Goal: Complete application form

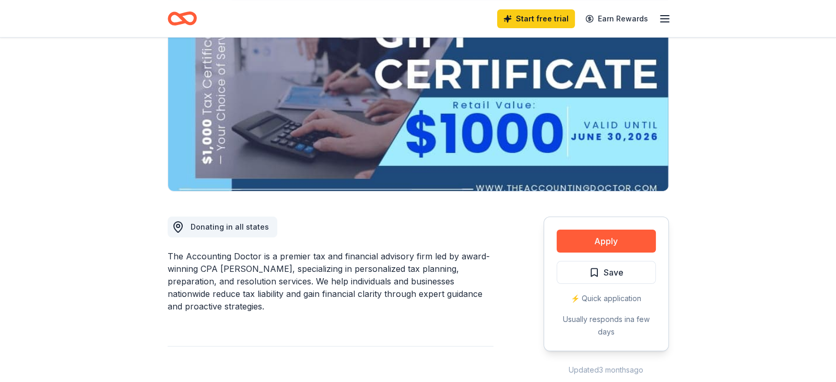
scroll to position [127, 0]
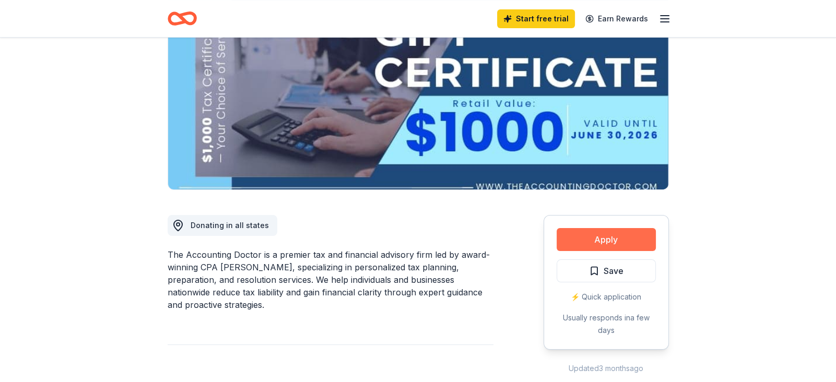
click at [611, 243] on button "Apply" at bounding box center [605, 239] width 99 height 23
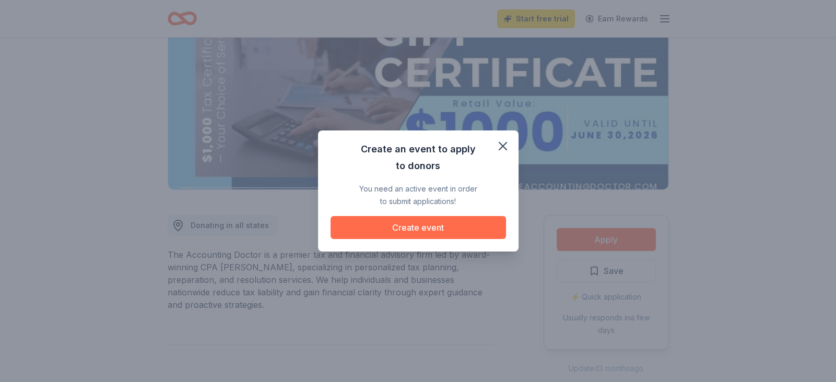
click at [432, 223] on button "Create event" at bounding box center [417, 227] width 175 height 23
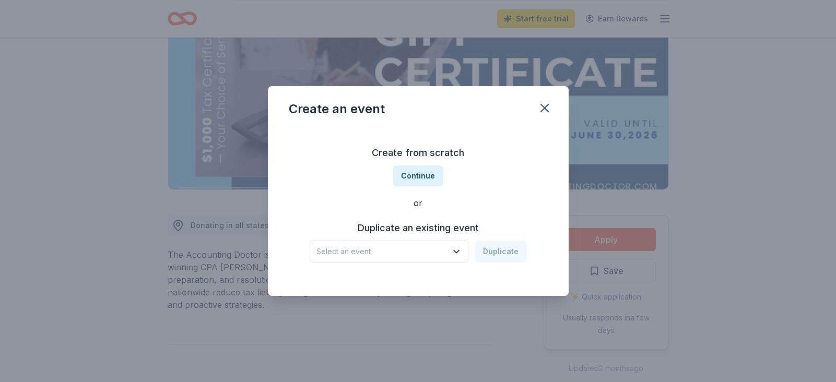
click at [458, 251] on icon "button" at bounding box center [456, 251] width 10 height 10
click at [420, 175] on div "Create from scratch Continue or Duplicate an existing event Select an event Dup…" at bounding box center [418, 203] width 259 height 151
click at [419, 175] on button "Continue" at bounding box center [418, 175] width 51 height 21
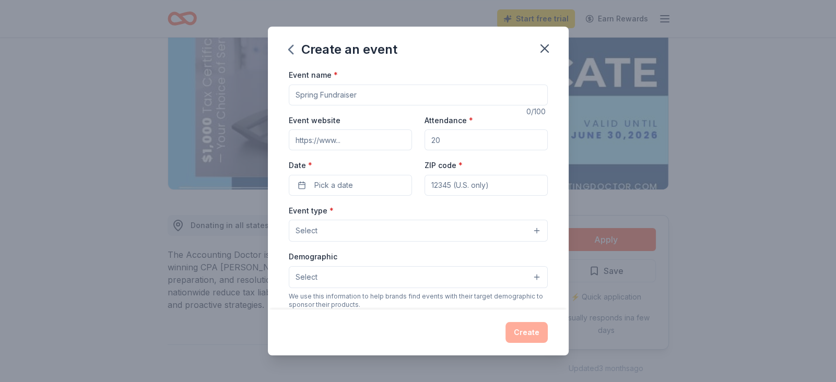
click at [338, 96] on input "Event name *" at bounding box center [418, 95] width 259 height 21
type input "Jailbreak 5k"
click at [332, 142] on input "Event website" at bounding box center [350, 139] width 123 height 21
type input "https://www.familyofthefallen.org"
click at [466, 138] on input "Attendance *" at bounding box center [485, 139] width 123 height 21
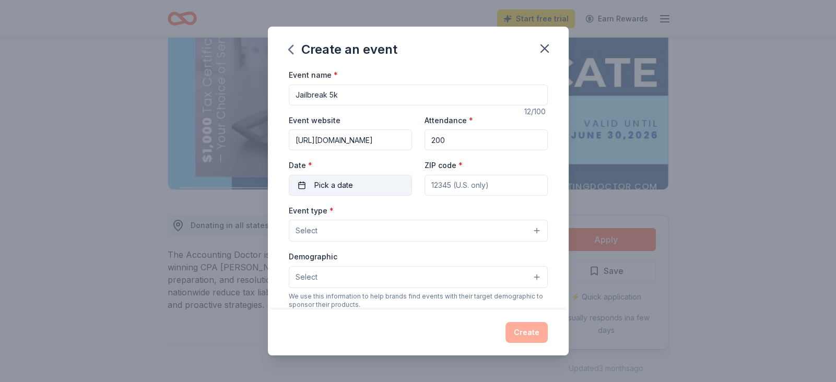
type input "200"
click at [387, 193] on button "Pick a date" at bounding box center [350, 185] width 123 height 21
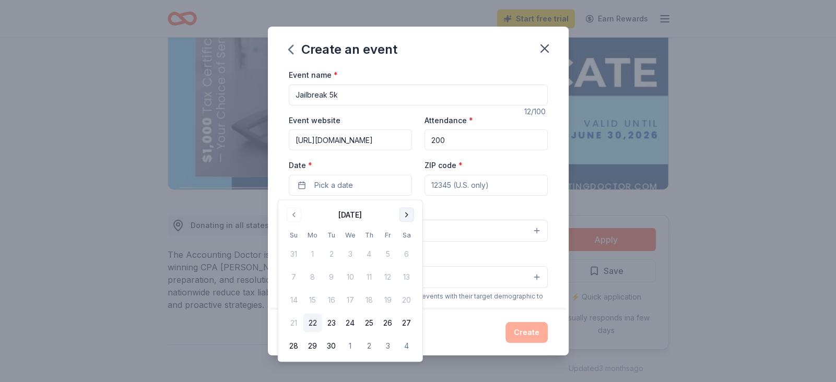
click at [404, 215] on button "Go to next month" at bounding box center [406, 215] width 15 height 15
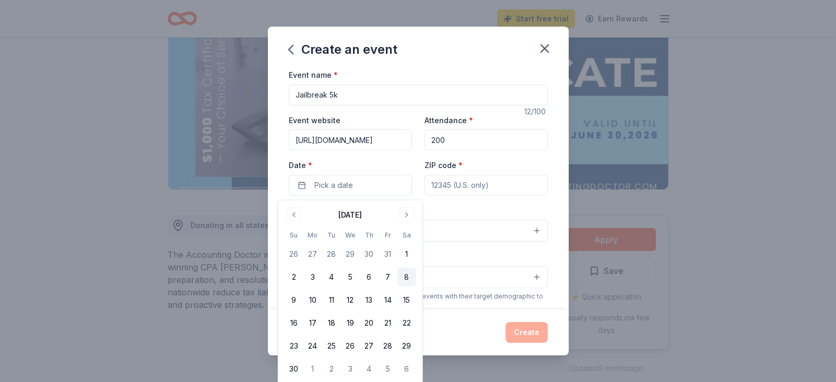
click at [410, 275] on button "8" at bounding box center [406, 277] width 19 height 19
click at [481, 182] on input "ZIP code *" at bounding box center [485, 185] width 123 height 21
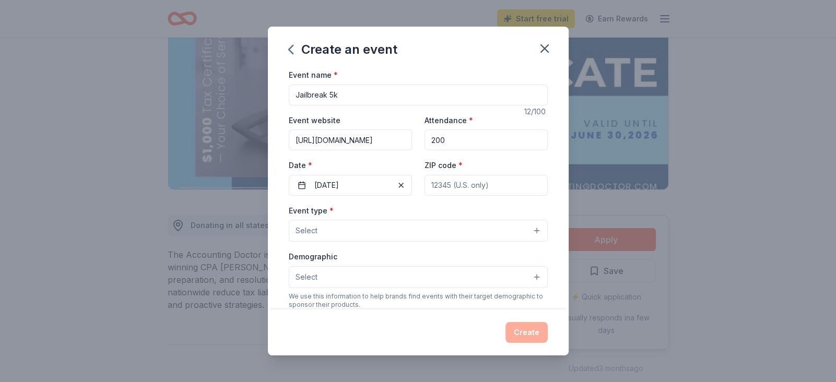
type input "36660"
type input "PO Box 666311"
click at [419, 239] on button "Select" at bounding box center [418, 231] width 259 height 22
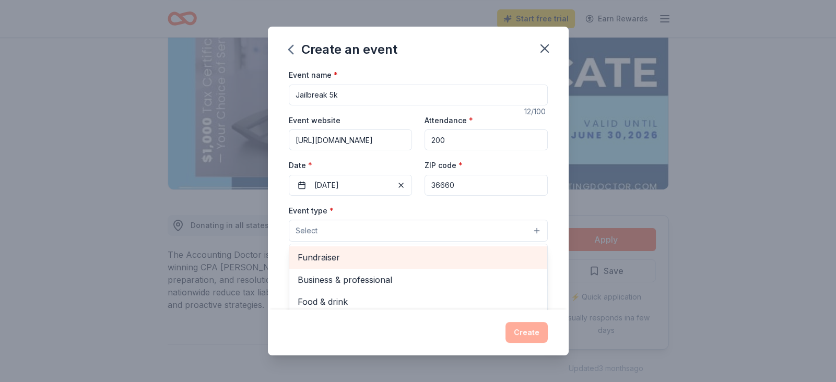
click at [358, 260] on span "Fundraiser" at bounding box center [418, 258] width 241 height 14
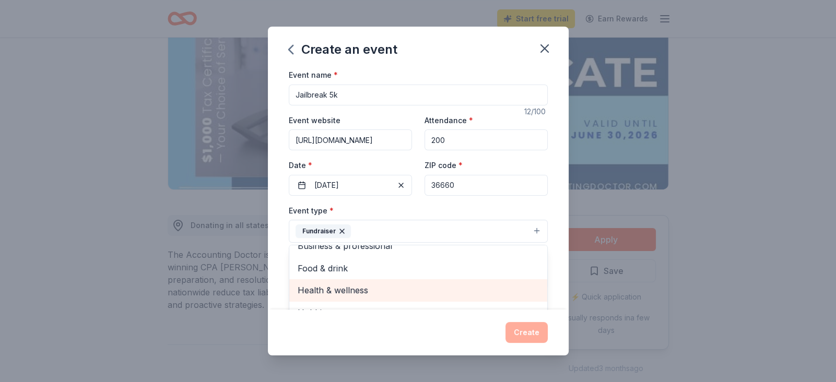
click at [375, 295] on span "Health & wellness" at bounding box center [418, 290] width 241 height 14
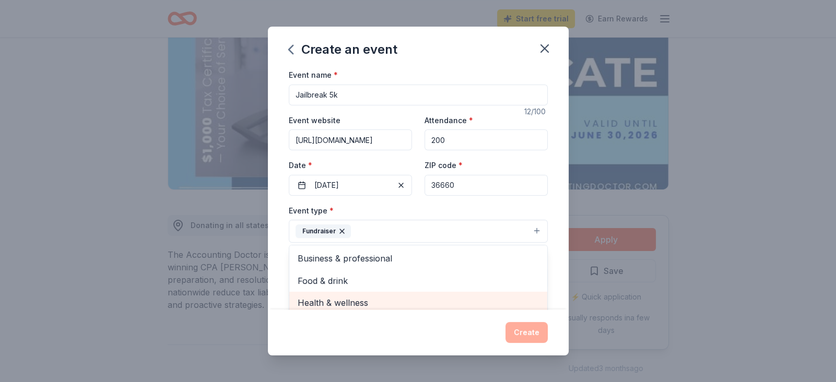
scroll to position [6, 0]
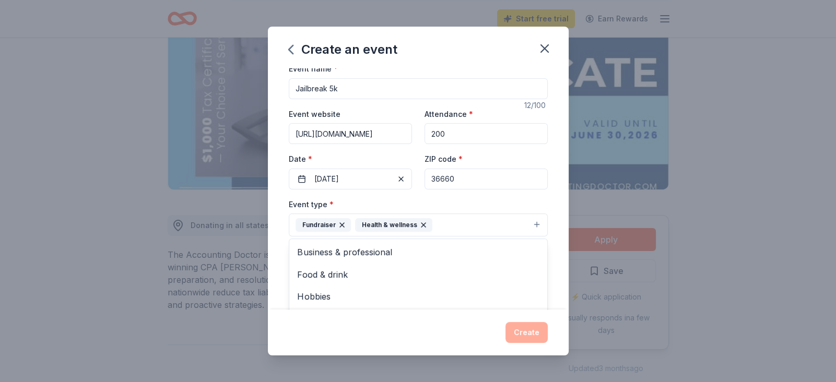
click at [406, 343] on div "Create an event Event name * Jailbreak 5k 12 /100 Event website https://www.fam…" at bounding box center [418, 191] width 301 height 329
click at [370, 278] on button "Select" at bounding box center [418, 272] width 259 height 22
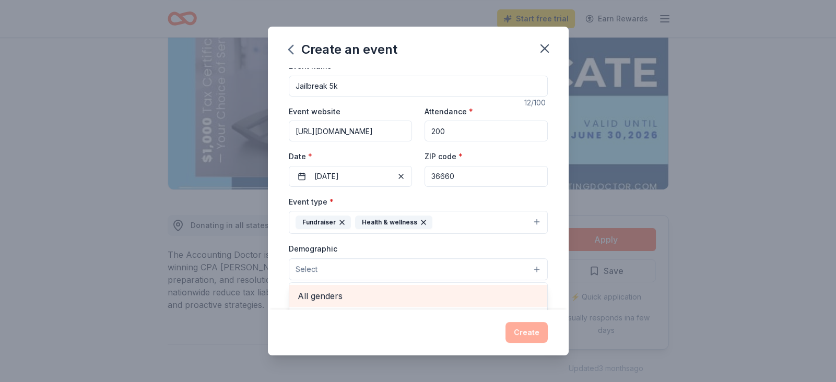
click at [363, 300] on span "All genders" at bounding box center [418, 296] width 241 height 14
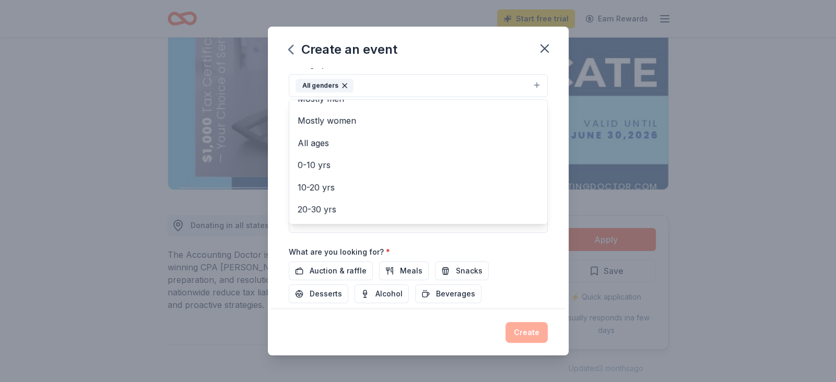
scroll to position [0, 0]
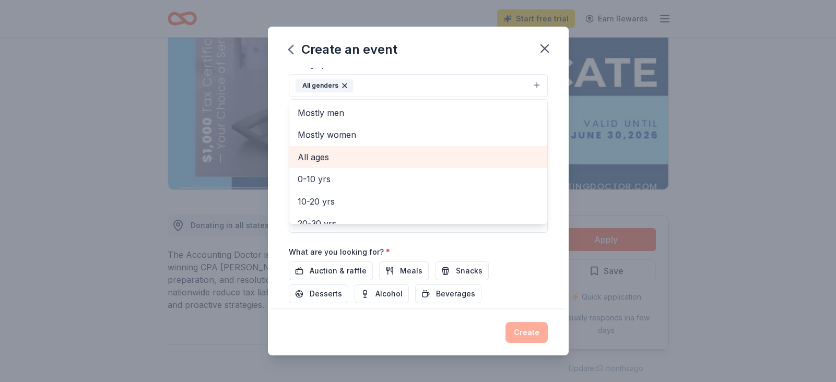
click at [362, 156] on span "All ages" at bounding box center [418, 157] width 241 height 14
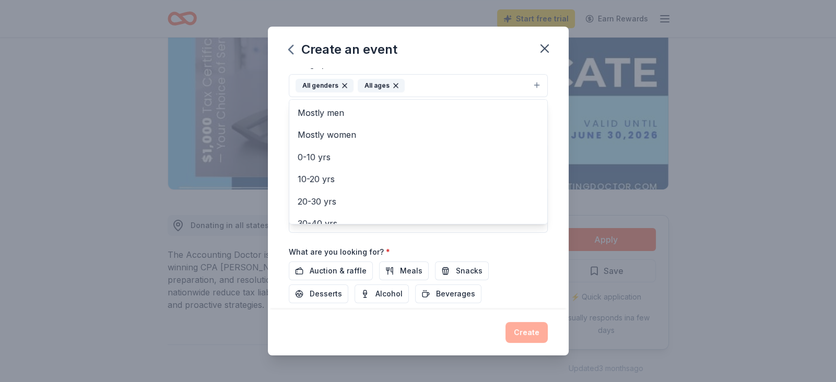
click at [279, 267] on div "Event name * Jailbreak 5k 12 /100 Event website https://www.familyofthefallen.o…" at bounding box center [418, 188] width 301 height 241
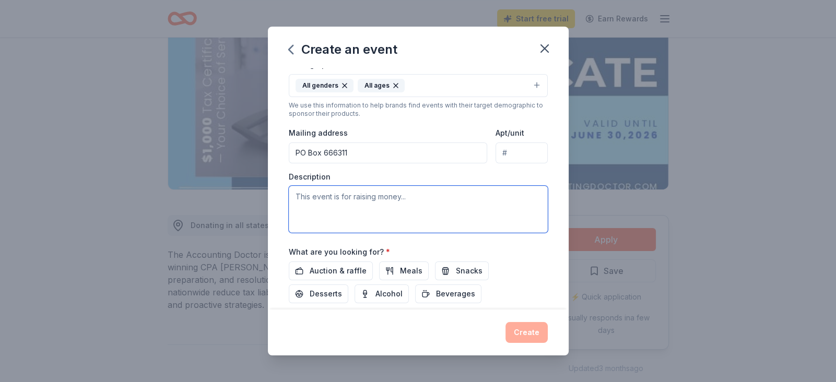
click at [339, 203] on textarea at bounding box center [418, 209] width 259 height 47
click at [407, 200] on textarea at bounding box center [418, 209] width 259 height 47
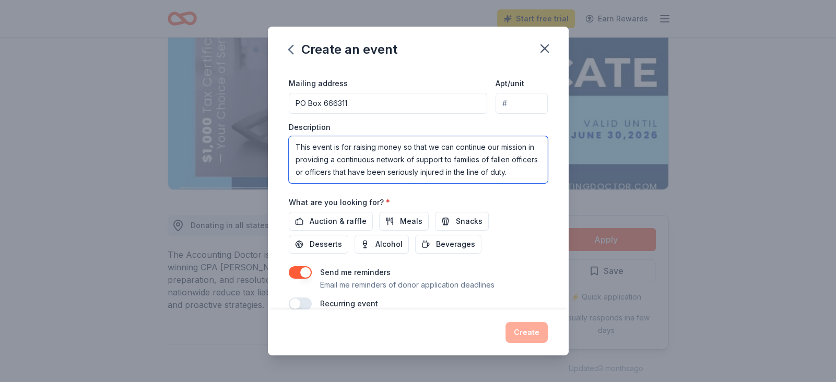
scroll to position [241, 0]
type textarea "This event is for raising money so that we can continue our mission in providin…"
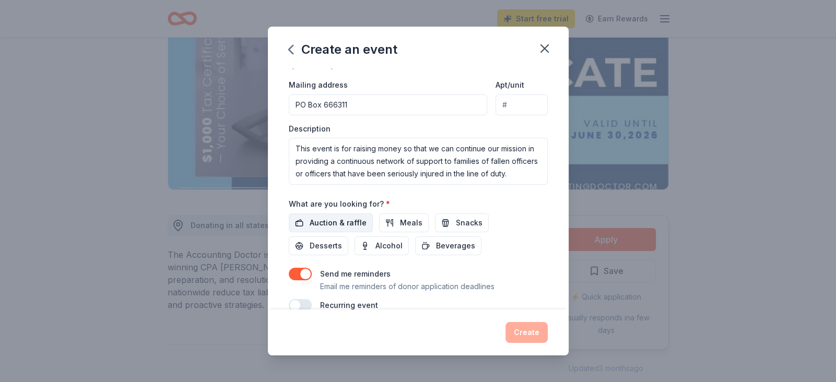
click at [341, 229] on span "Auction & raffle" at bounding box center [338, 223] width 57 height 13
click at [379, 232] on button "Meals" at bounding box center [404, 222] width 50 height 19
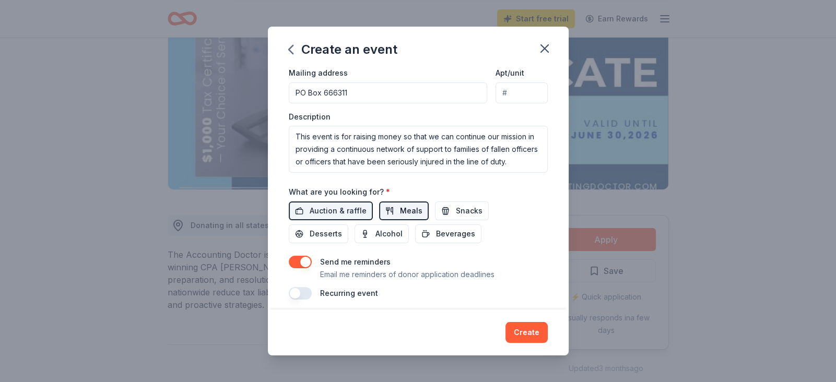
scroll to position [263, 0]
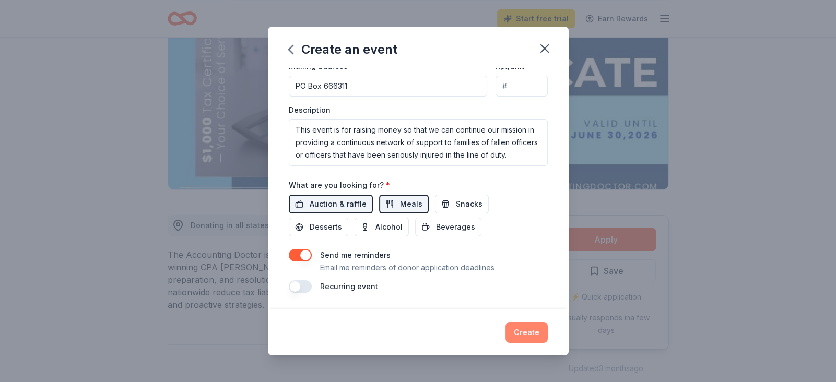
click at [524, 335] on button "Create" at bounding box center [526, 332] width 42 height 21
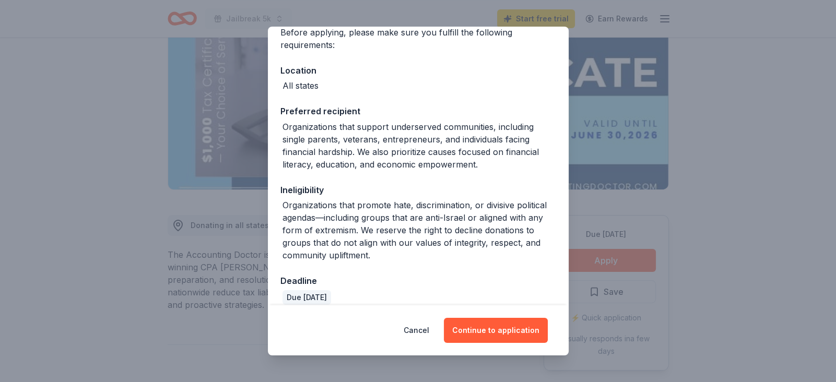
scroll to position [100, 0]
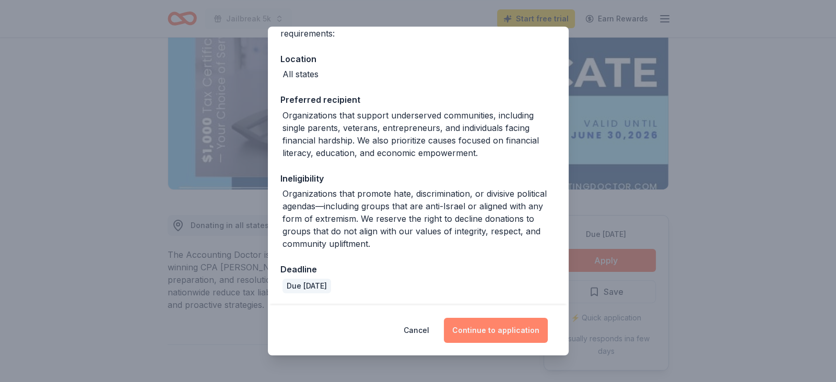
click at [493, 334] on button "Continue to application" at bounding box center [496, 330] width 104 height 25
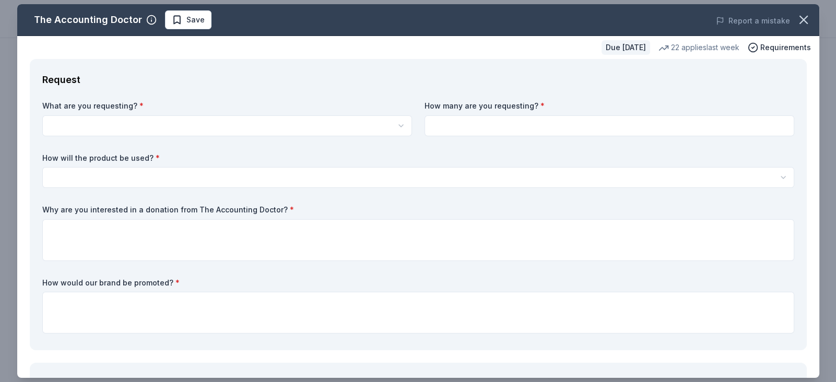
click at [311, 129] on html "10% Jailbreak 5k Start free trial Earn Rewards Due in 40 days Share The Account…" at bounding box center [418, 64] width 836 height 382
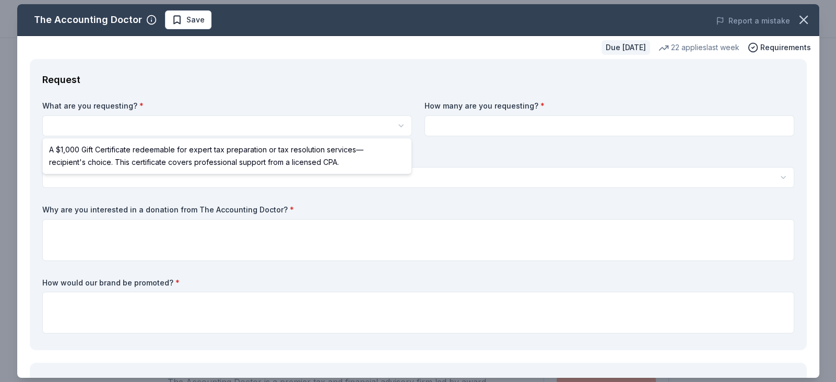
scroll to position [0, 0]
select select "A $1,000 Gift Certificate redeemable for expert tax preparation or tax resoluti…"
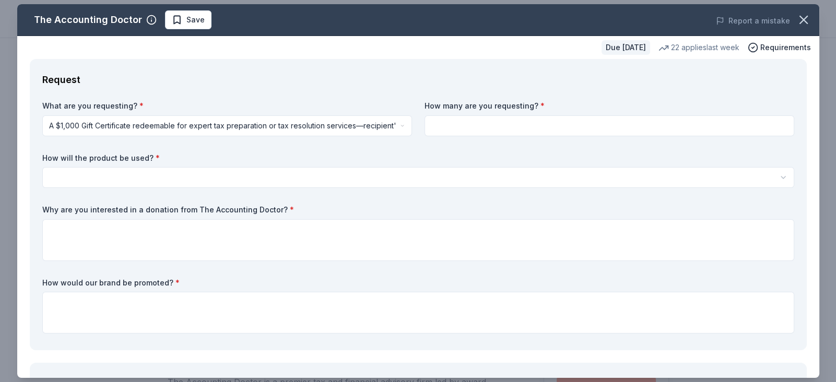
click at [453, 127] on input at bounding box center [609, 125] width 370 height 21
type input "1"
click at [206, 176] on html "10% Jailbreak 5k Save Apply Due in 40 days Share The Accounting Doctor 5.0 • 4 …" at bounding box center [418, 191] width 836 height 382
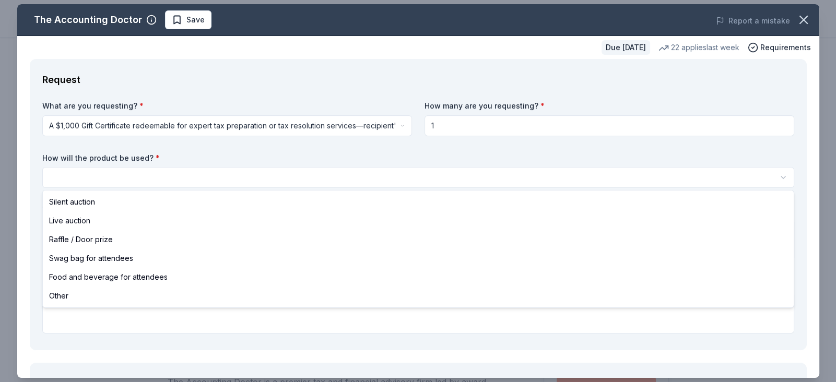
select select "raffleDoorPrize"
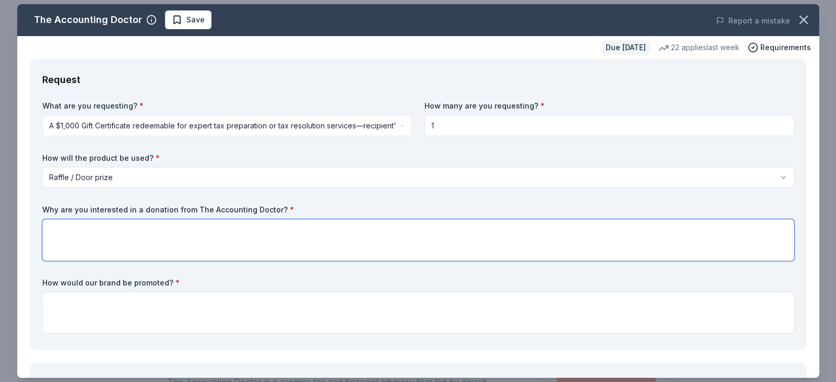
click at [90, 230] on textarea at bounding box center [418, 240] width 752 height 42
type textarea "not only are we looking for support but we are also seeking partnerships in the…"
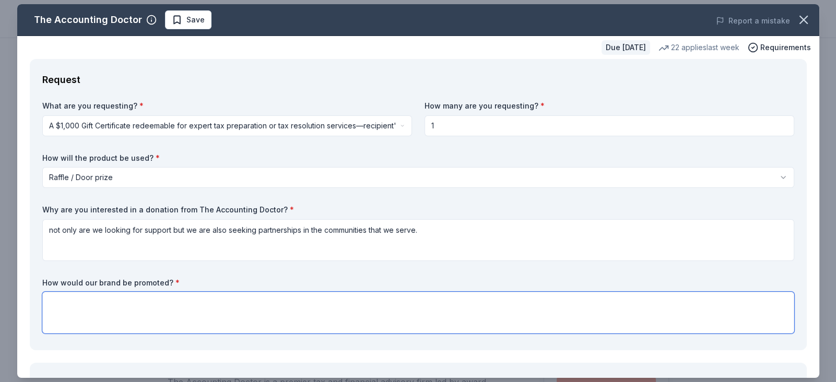
click at [112, 315] on textarea at bounding box center [418, 313] width 752 height 42
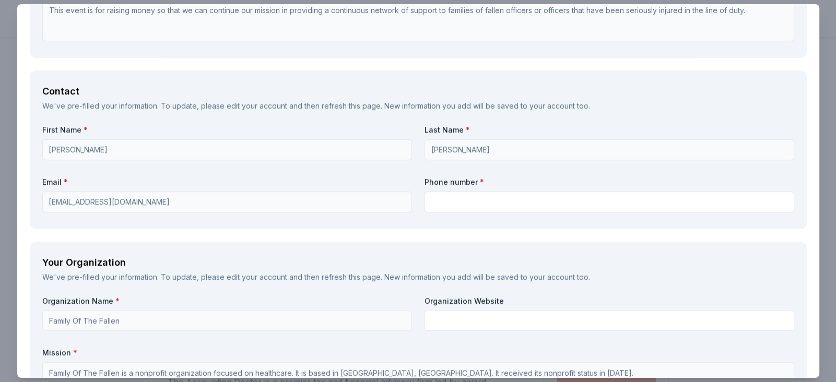
scroll to position [657, 0]
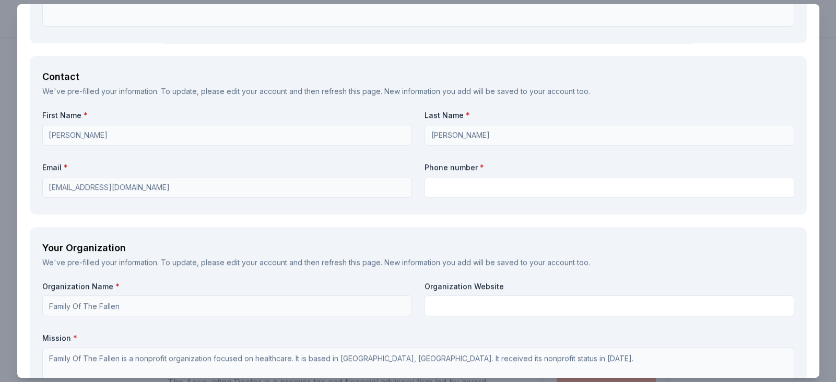
type textarea "with your logo on the back of our tshirts, banners at our event and mentions on…"
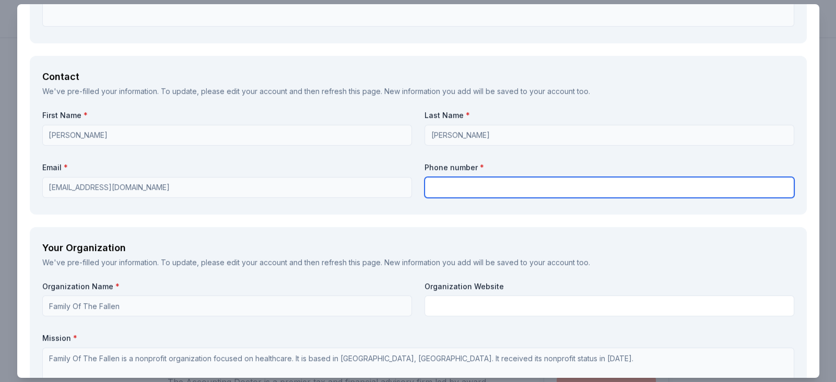
click at [554, 188] on input "text" at bounding box center [609, 187] width 370 height 21
type input "2514211564"
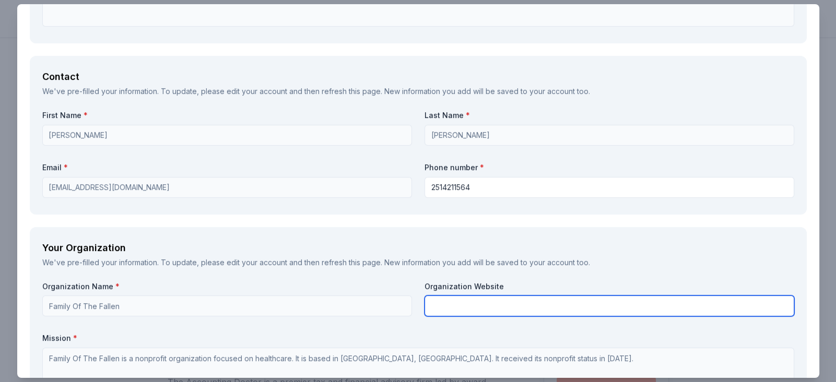
type input "www.familyofthefallen.org"
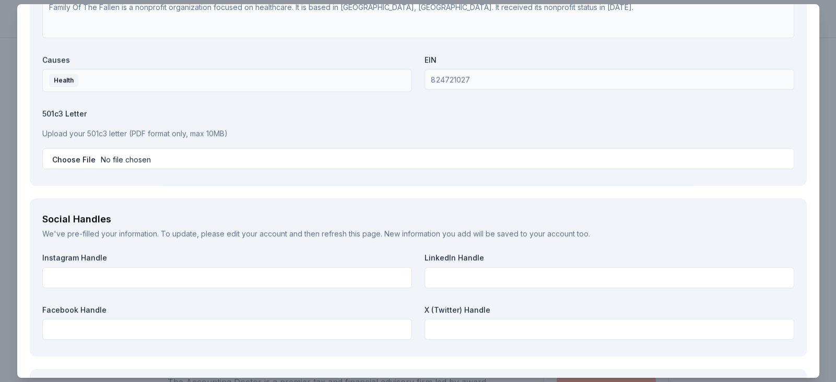
scroll to position [1008, 0]
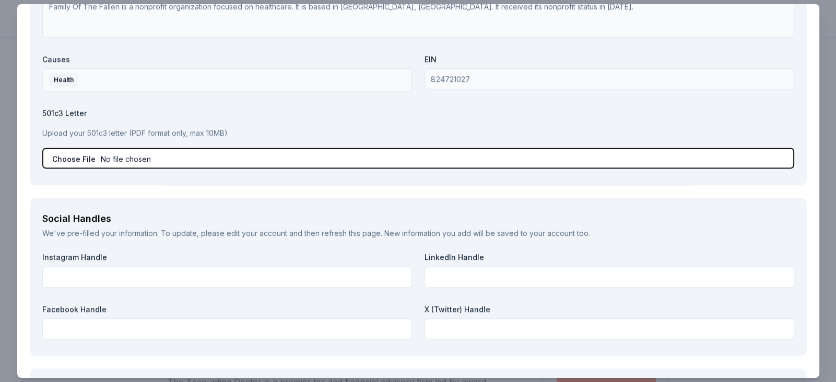
click at [185, 154] on input "file" at bounding box center [418, 158] width 752 height 21
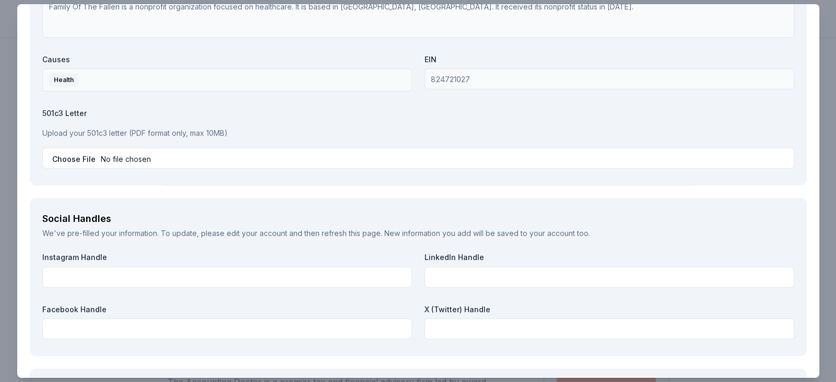
type input "C:\fakepath\IRS FOTF.pdf"
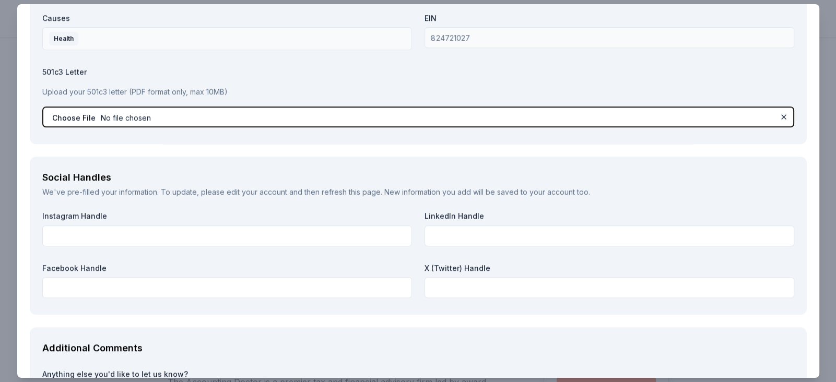
scroll to position [1052, 0]
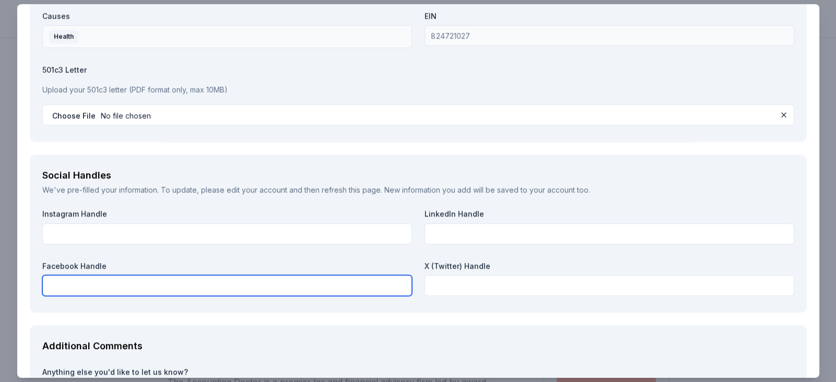
click at [181, 286] on input "text" at bounding box center [227, 285] width 370 height 21
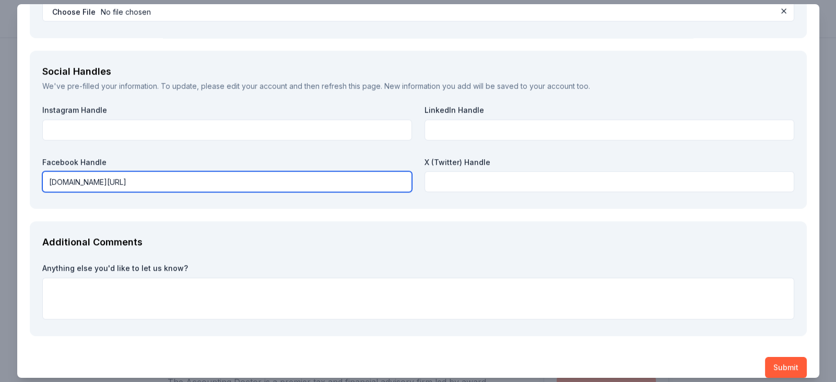
scroll to position [1167, 0]
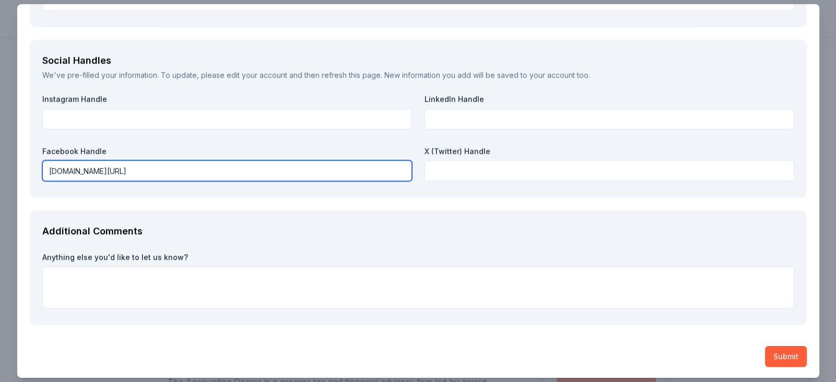
type input "facebook.com/familyofthefallen"
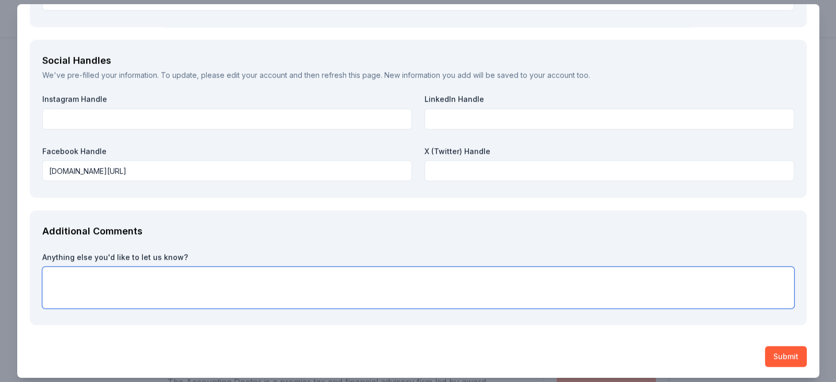
click at [471, 279] on textarea at bounding box center [418, 288] width 752 height 42
type textarea "Thank you for your consideration"
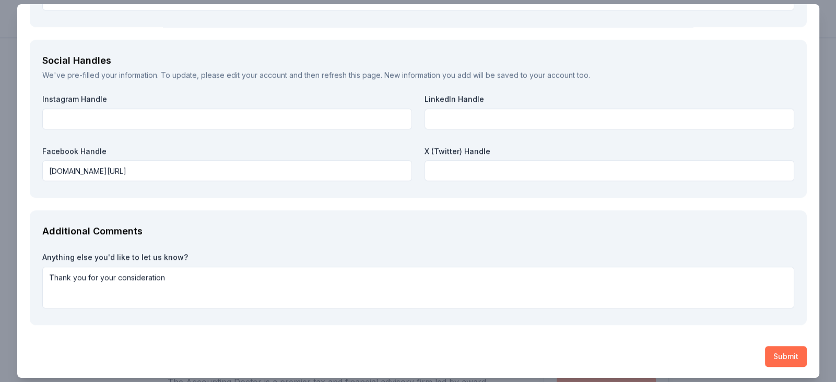
click at [783, 354] on button "Submit" at bounding box center [786, 356] width 42 height 21
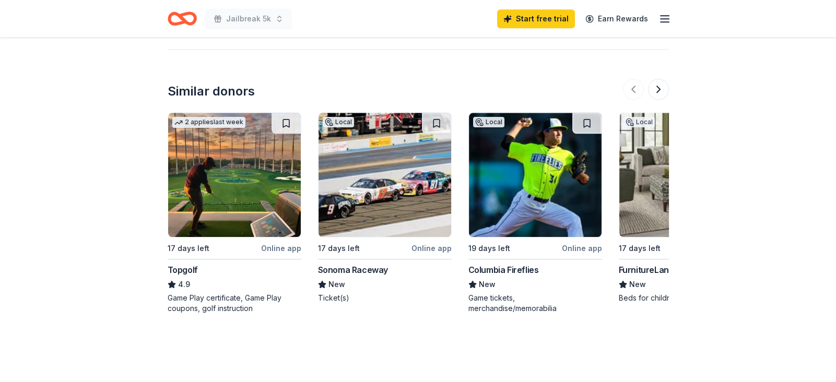
scroll to position [1409, 0]
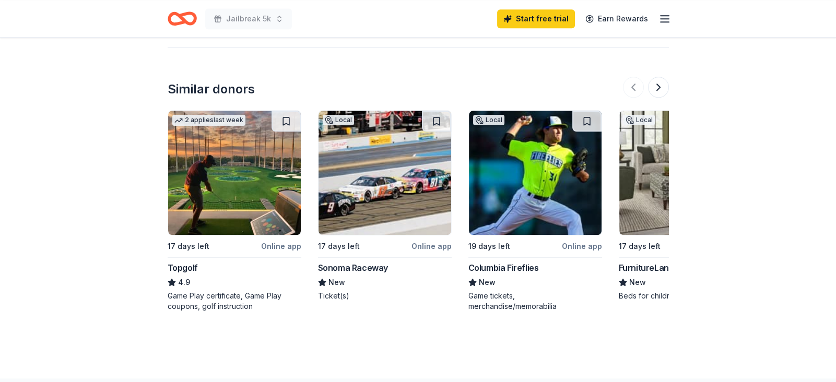
click at [284, 244] on div "Online app" at bounding box center [281, 246] width 40 height 13
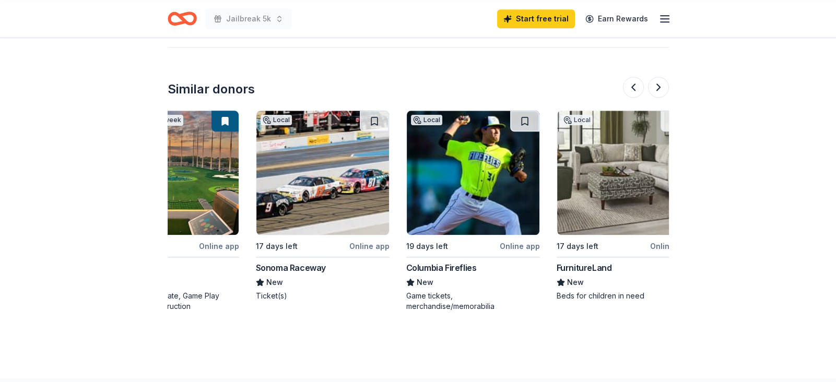
scroll to position [0, 63]
click at [325, 165] on img at bounding box center [322, 173] width 133 height 124
click at [479, 198] on img at bounding box center [472, 173] width 133 height 124
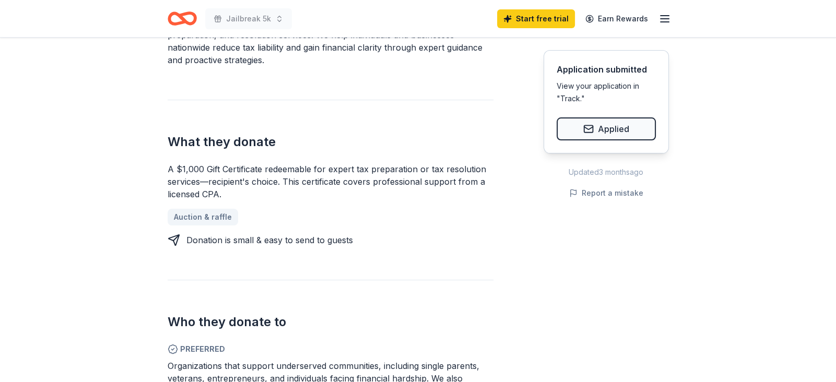
scroll to position [0, 0]
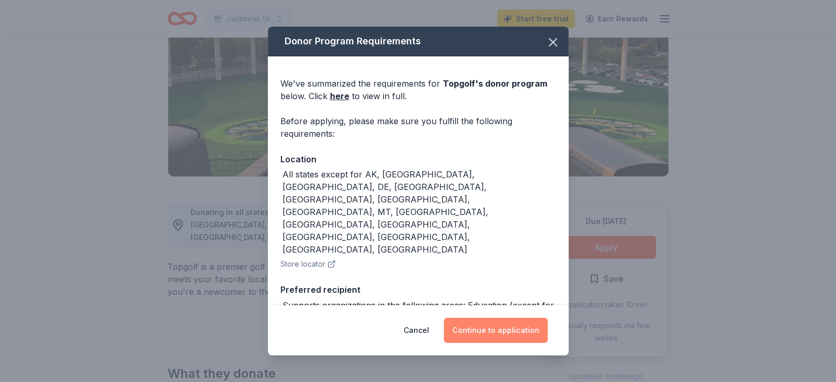
scroll to position [140, 0]
click at [485, 330] on button "Continue to application" at bounding box center [496, 330] width 104 height 25
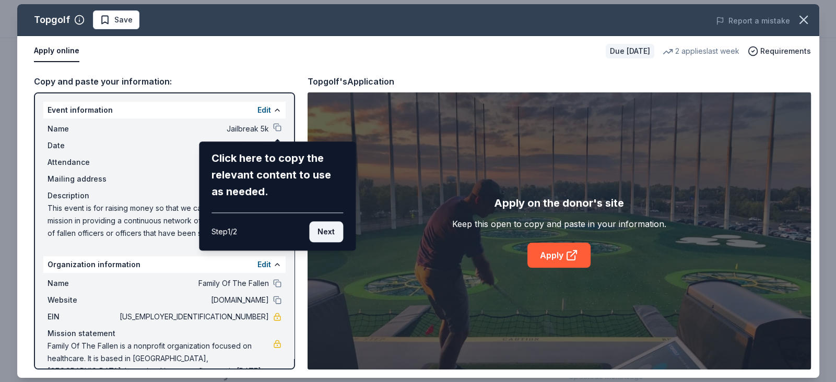
click at [326, 233] on button "Next" at bounding box center [326, 231] width 34 height 21
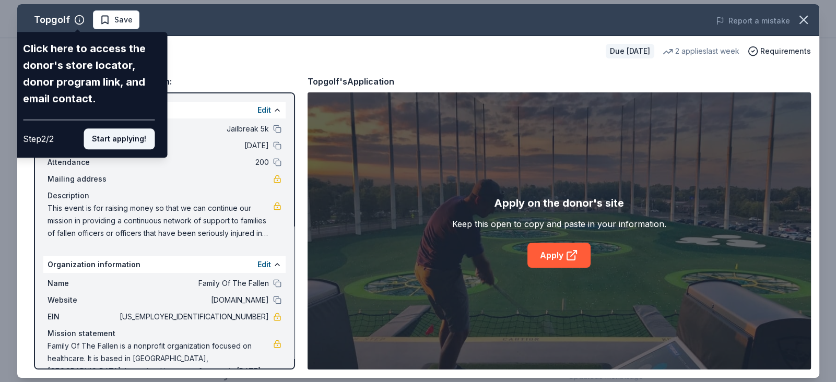
click at [116, 141] on button "Start applying!" at bounding box center [119, 138] width 71 height 21
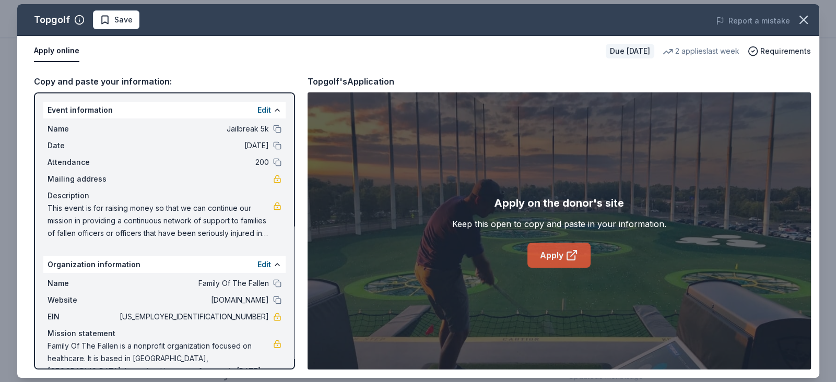
click at [561, 257] on link "Apply" at bounding box center [558, 255] width 63 height 25
click at [111, 19] on span "Save" at bounding box center [116, 20] width 33 height 13
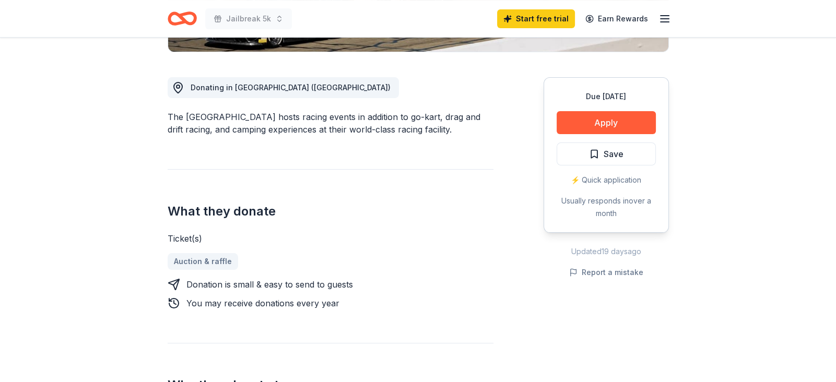
scroll to position [268, 0]
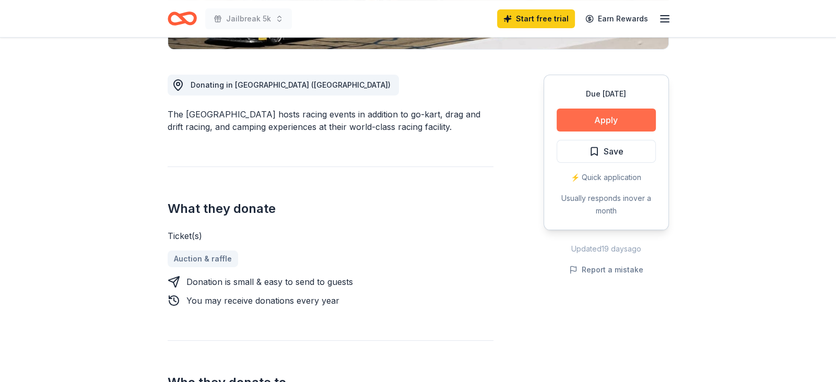
click at [606, 120] on button "Apply" at bounding box center [605, 120] width 99 height 23
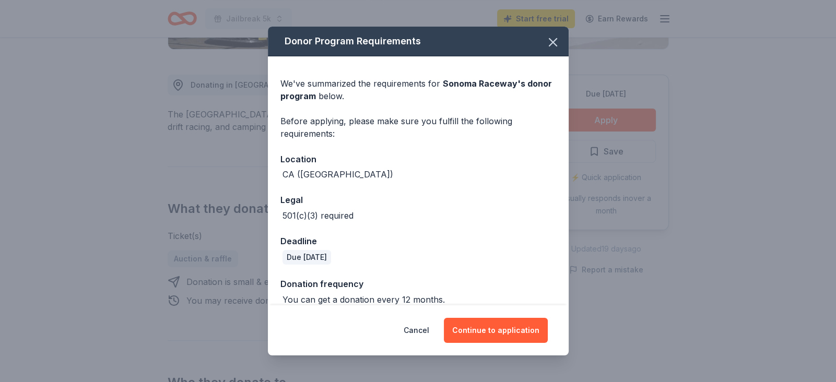
scroll to position [13, 0]
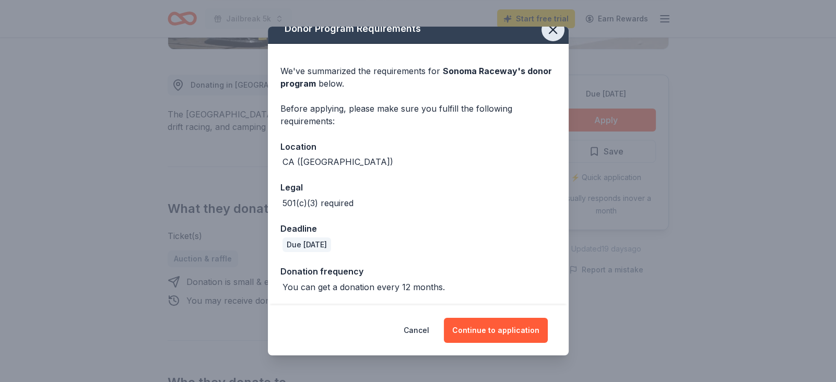
click at [553, 31] on icon "button" at bounding box center [552, 29] width 7 height 7
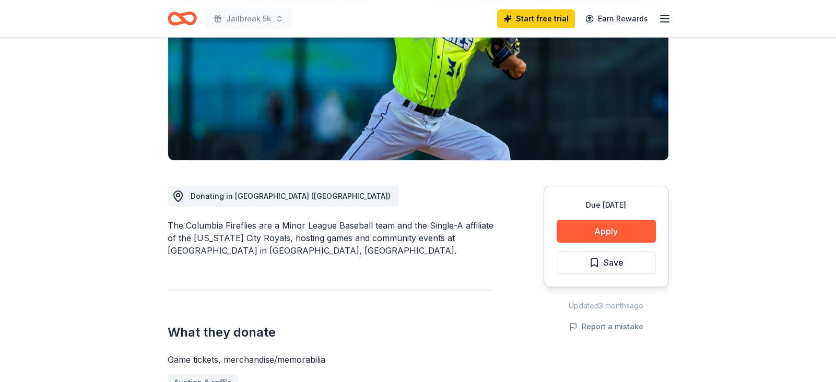
scroll to position [155, 0]
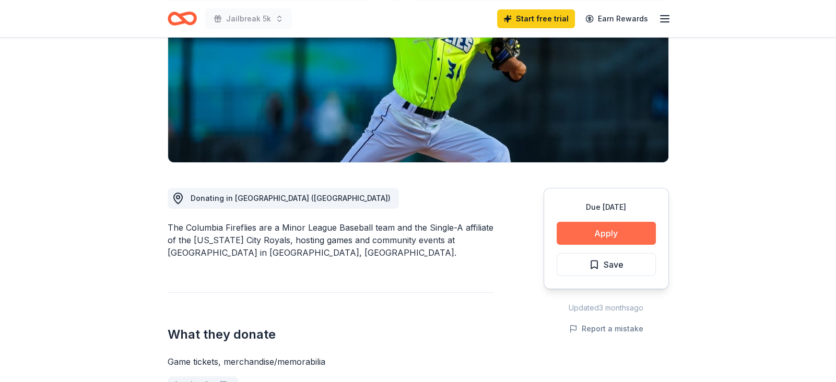
click at [622, 231] on button "Apply" at bounding box center [605, 233] width 99 height 23
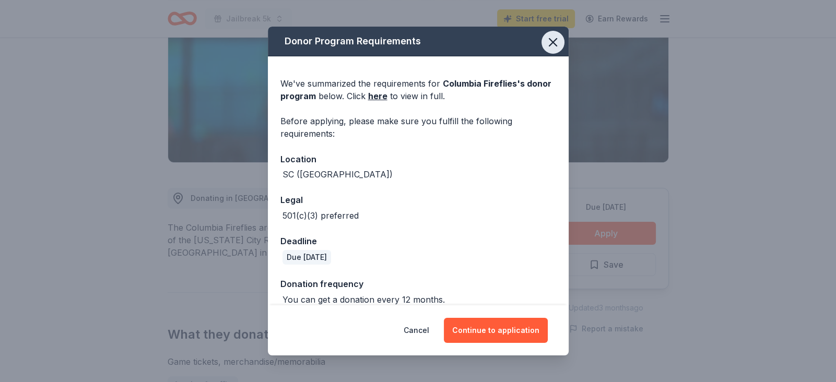
click at [551, 45] on icon "button" at bounding box center [552, 42] width 15 height 15
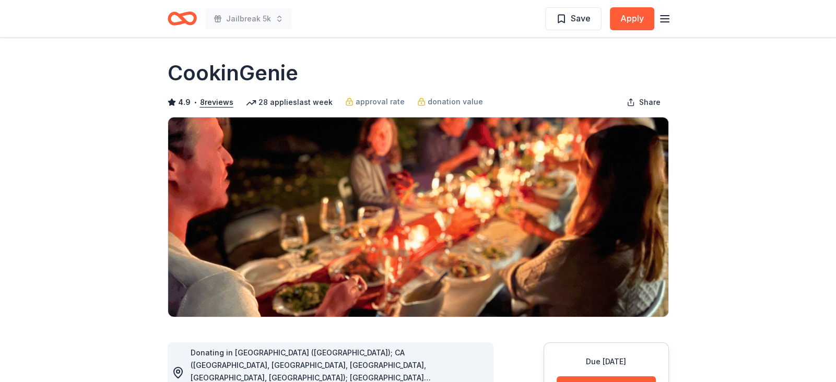
scroll to position [1, 0]
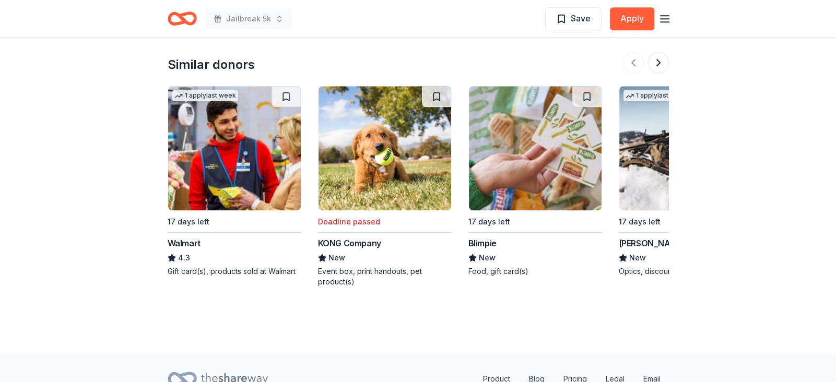
scroll to position [1178, 0]
click at [204, 221] on div "17 days left" at bounding box center [189, 221] width 42 height 13
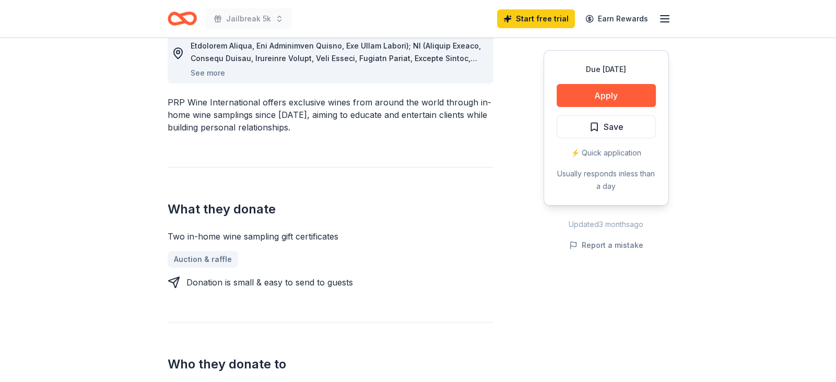
scroll to position [0, 0]
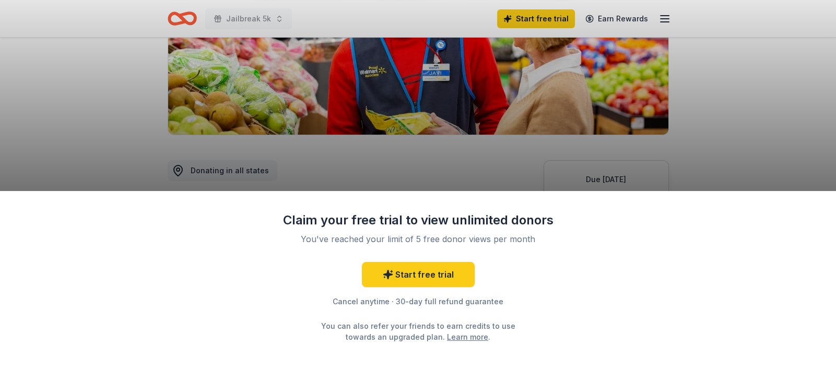
scroll to position [206, 0]
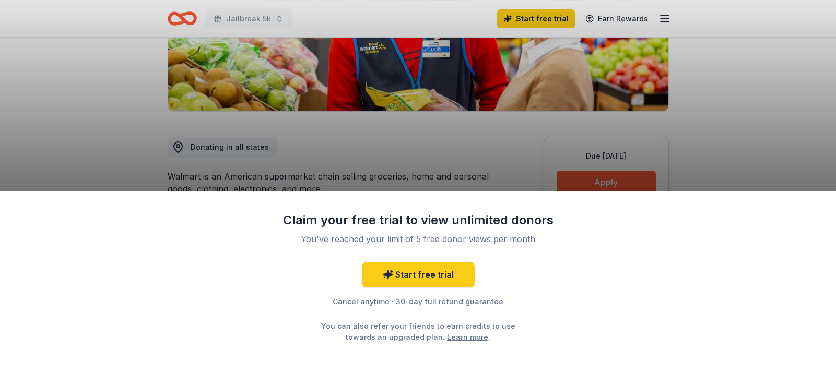
click at [740, 105] on div "Claim your free trial to view unlimited donors You've reached your limit of 5 f…" at bounding box center [418, 191] width 836 height 382
click at [810, 60] on div "Claim your free trial to view unlimited donors You've reached your limit of 5 f…" at bounding box center [418, 191] width 836 height 382
click at [738, 132] on div "Claim your free trial to view unlimited donors You've reached your limit of 5 f…" at bounding box center [418, 191] width 836 height 382
click at [460, 144] on div "Claim your free trial to view unlimited donors You've reached your limit of 5 f…" at bounding box center [418, 191] width 836 height 382
